Goal: Find specific page/section: Find specific page/section

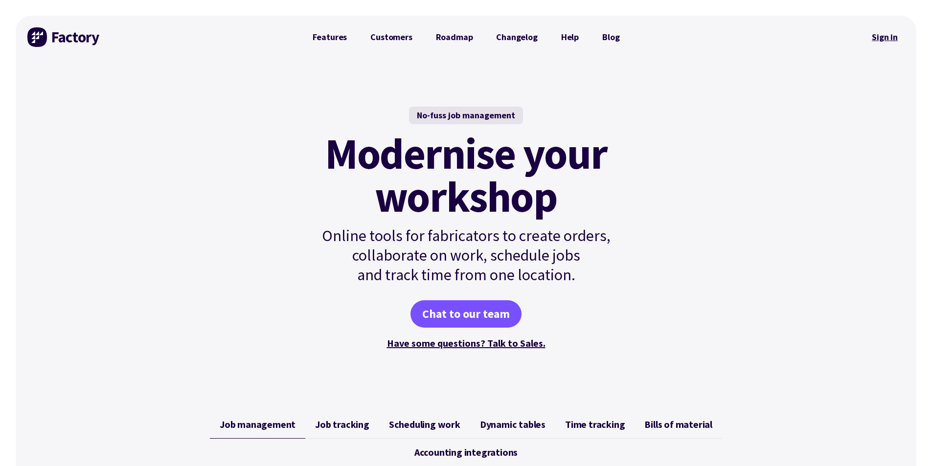
click at [877, 33] on link "Sign in" at bounding box center [885, 37] width 40 height 22
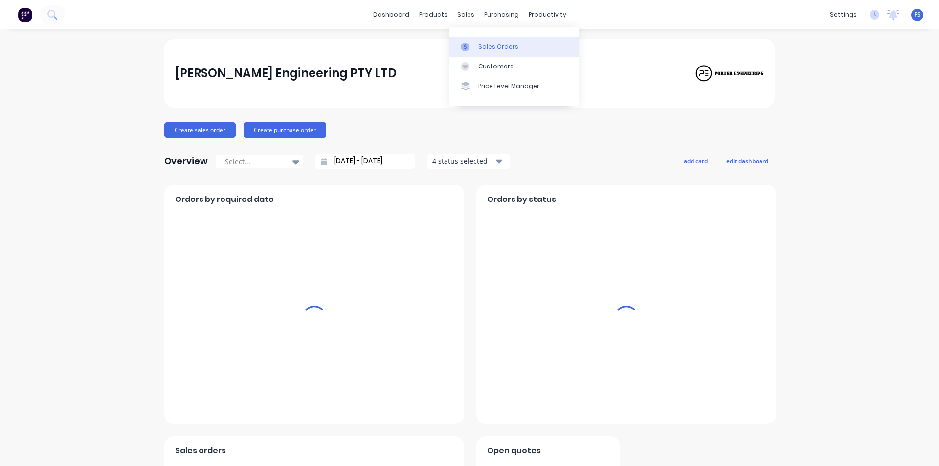
click at [479, 39] on link "Sales Orders" at bounding box center [514, 47] width 130 height 20
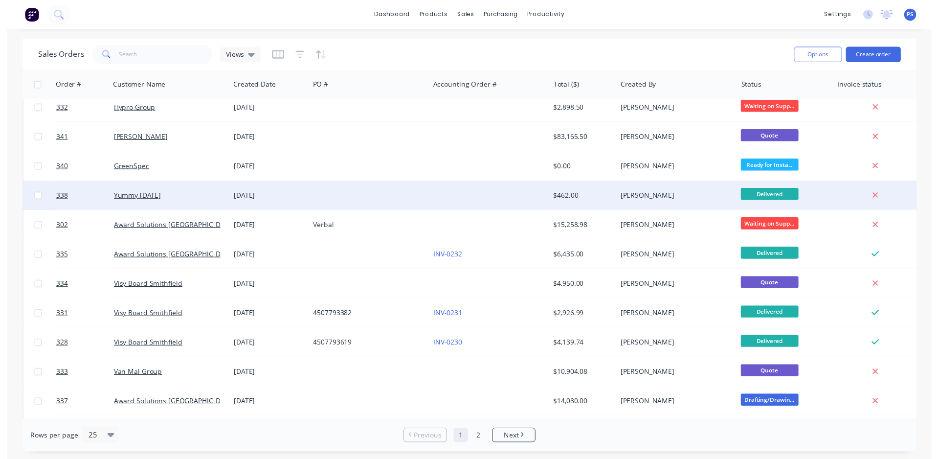
scroll to position [98, 0]
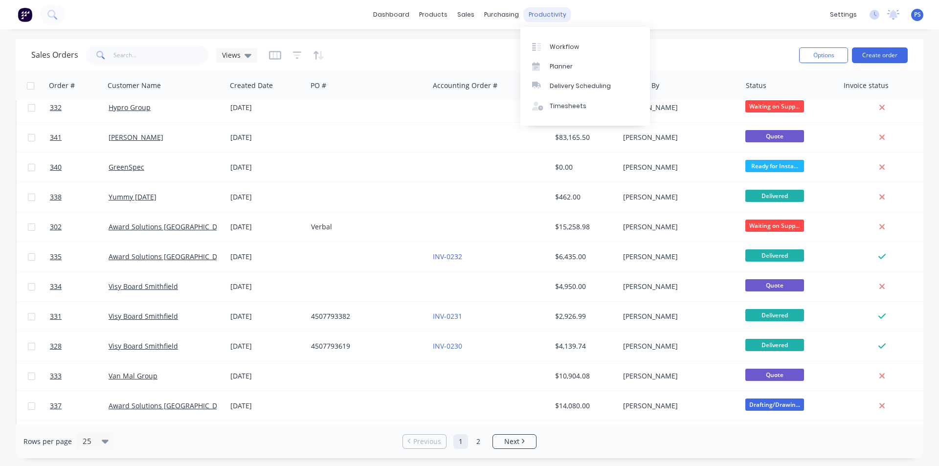
click at [540, 18] on div "productivity" at bounding box center [547, 14] width 47 height 15
click at [547, 54] on link "Workflow" at bounding box center [585, 47] width 130 height 20
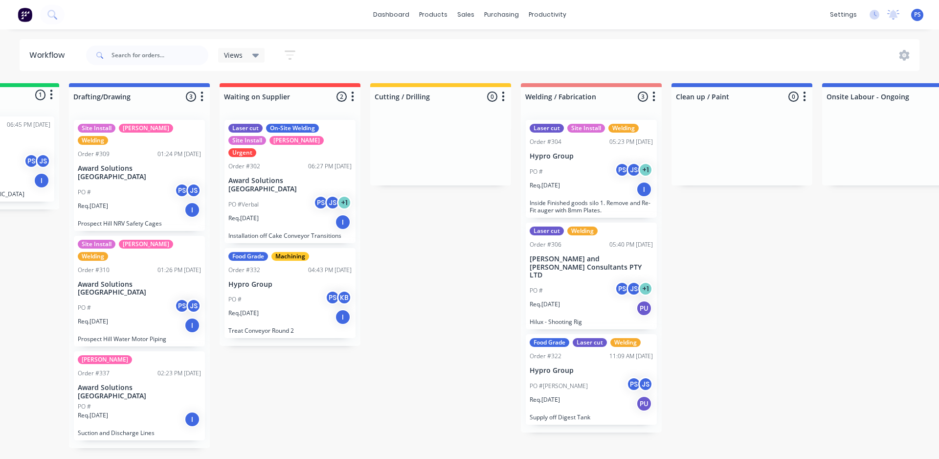
scroll to position [0, 423]
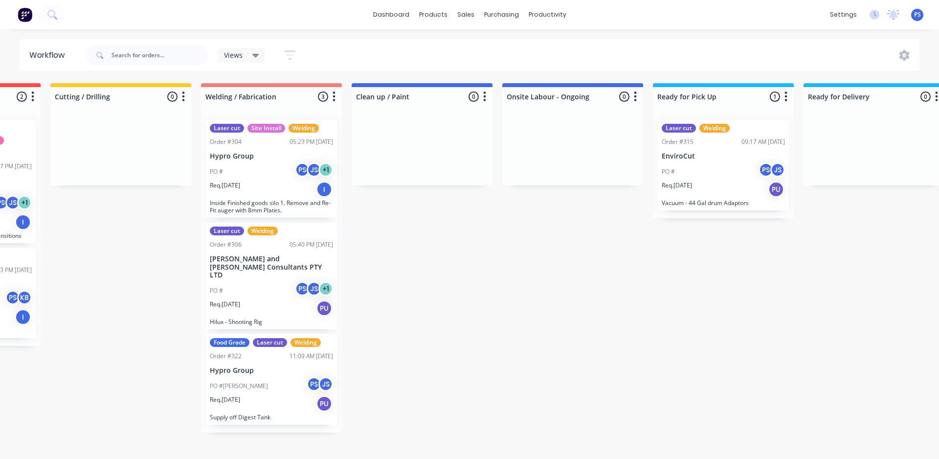
click at [470, 303] on div "Submitted 1 Status colour #13CE66 hex #13CE66 Save Cancel Summaries Total order…" at bounding box center [456, 265] width 1773 height 365
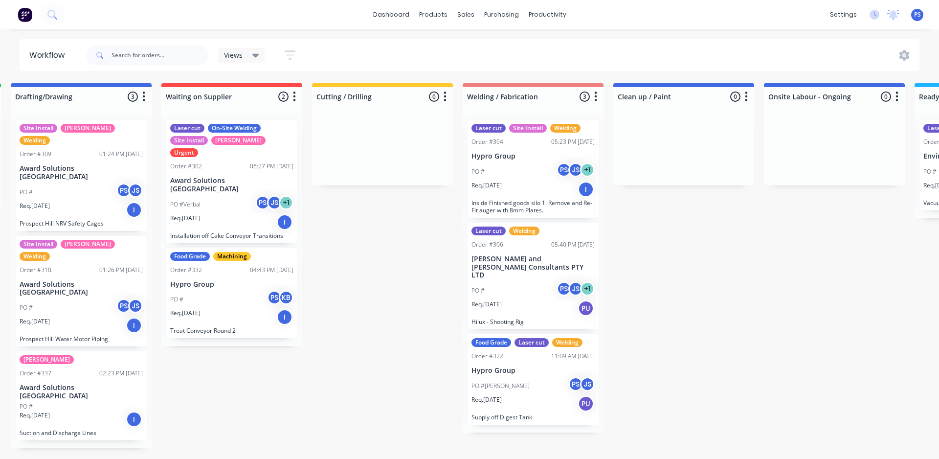
scroll to position [0, 145]
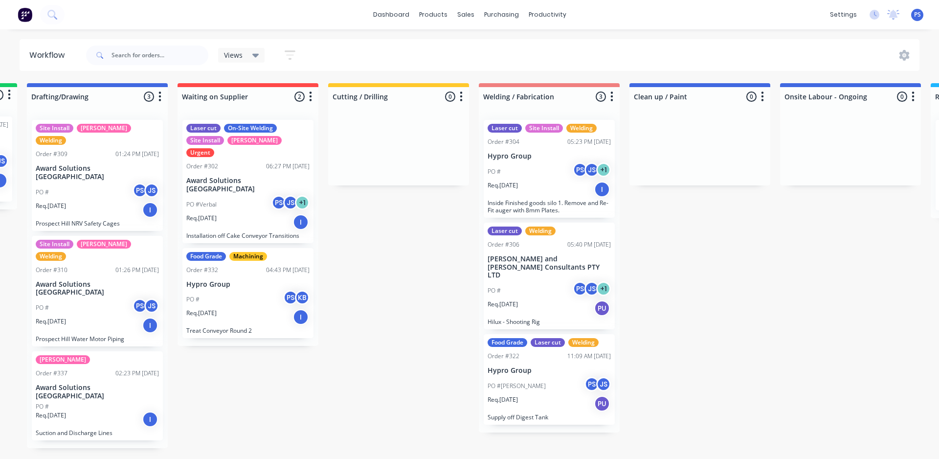
click at [438, 282] on div "Submitted 1 Status colour #13CE66 hex #13CE66 Save Cancel Summaries Total order…" at bounding box center [734, 265] width 1773 height 365
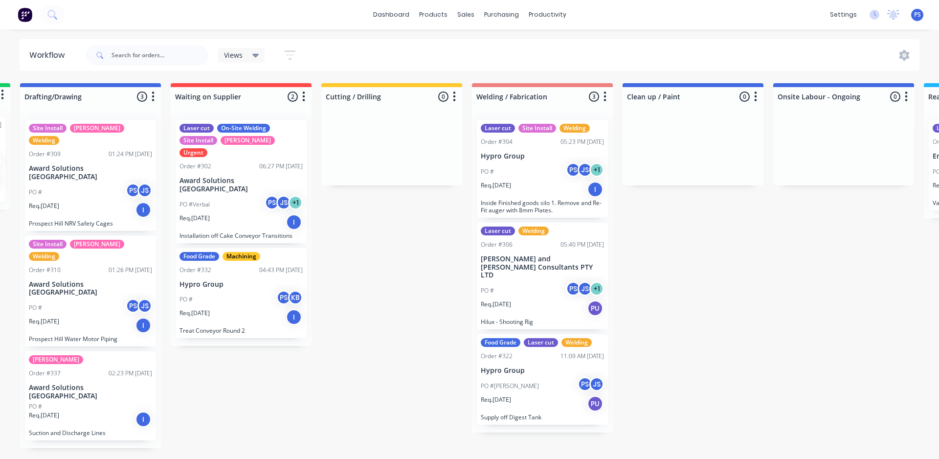
scroll to position [0, 144]
